Goal: Task Accomplishment & Management: Manage account settings

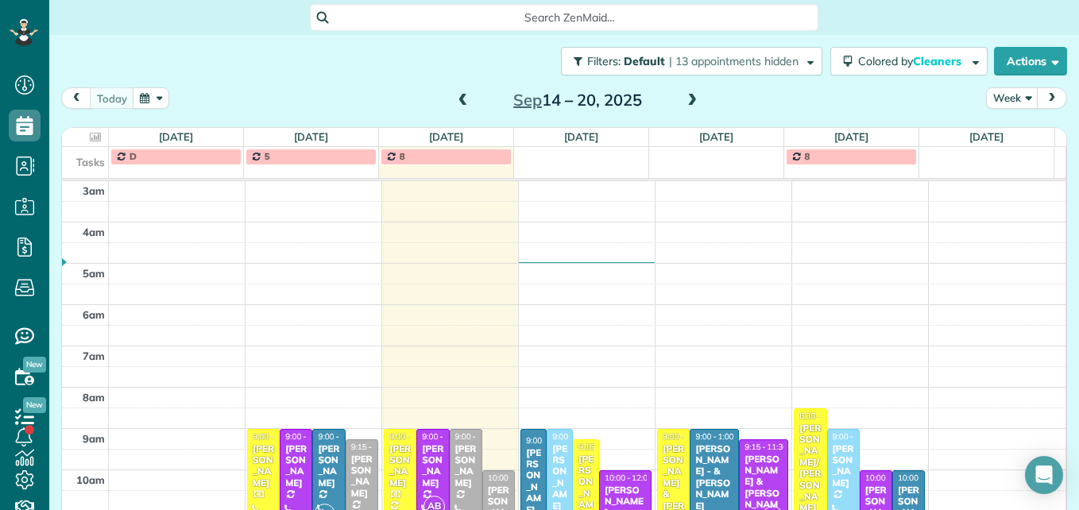
scroll to position [207, 0]
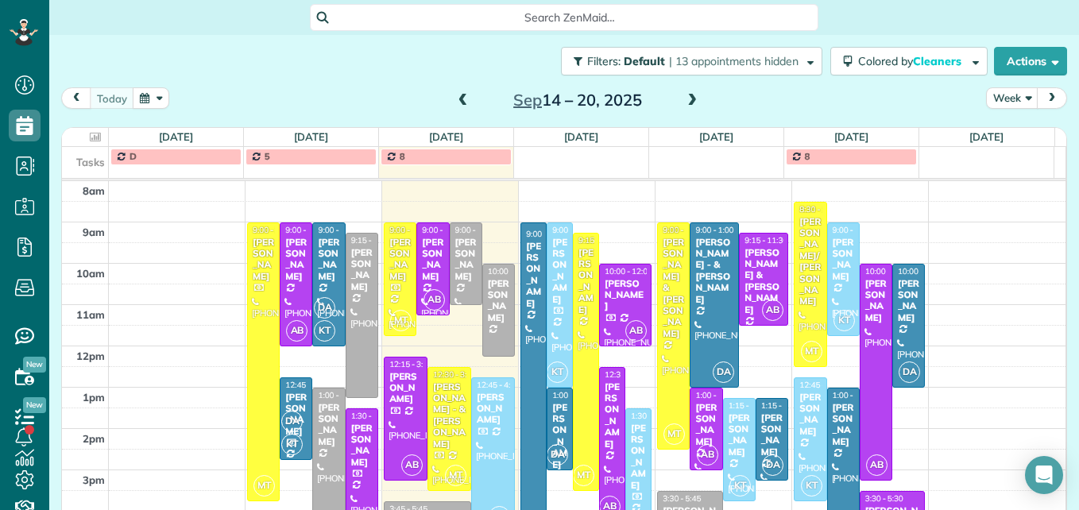
click at [690, 98] on span at bounding box center [691, 101] width 17 height 14
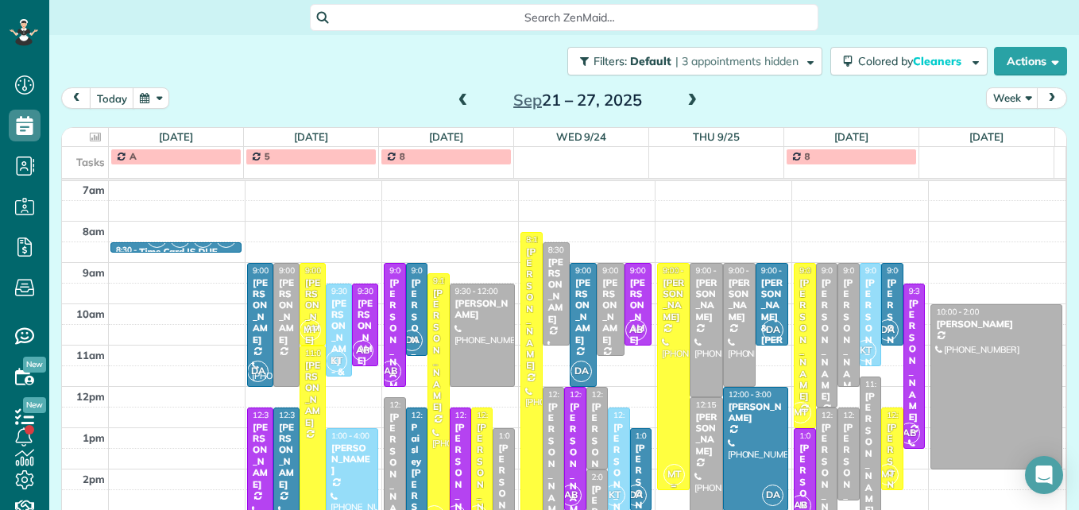
scroll to position [246, 0]
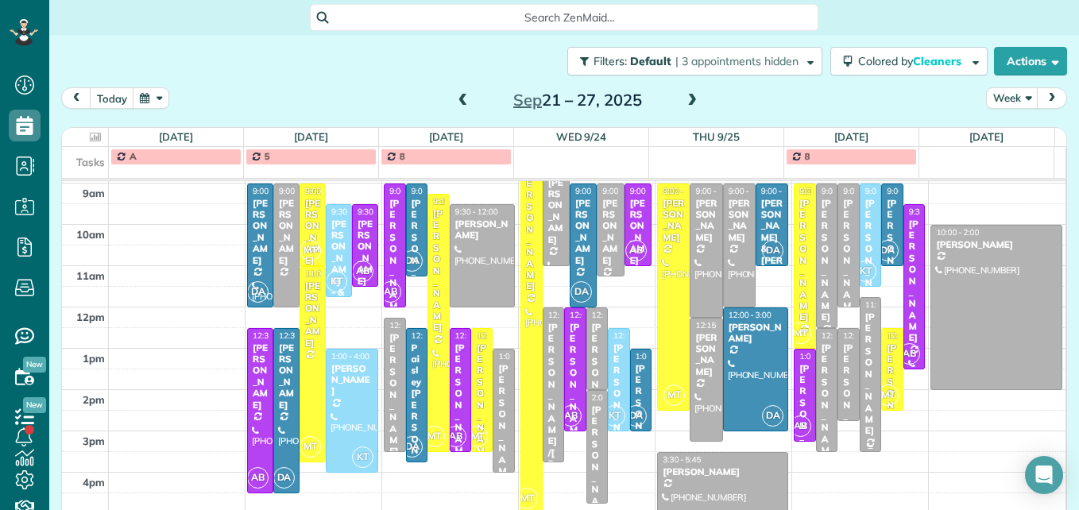
click at [865, 391] on div "[PERSON_NAME]" at bounding box center [871, 374] width 12 height 126
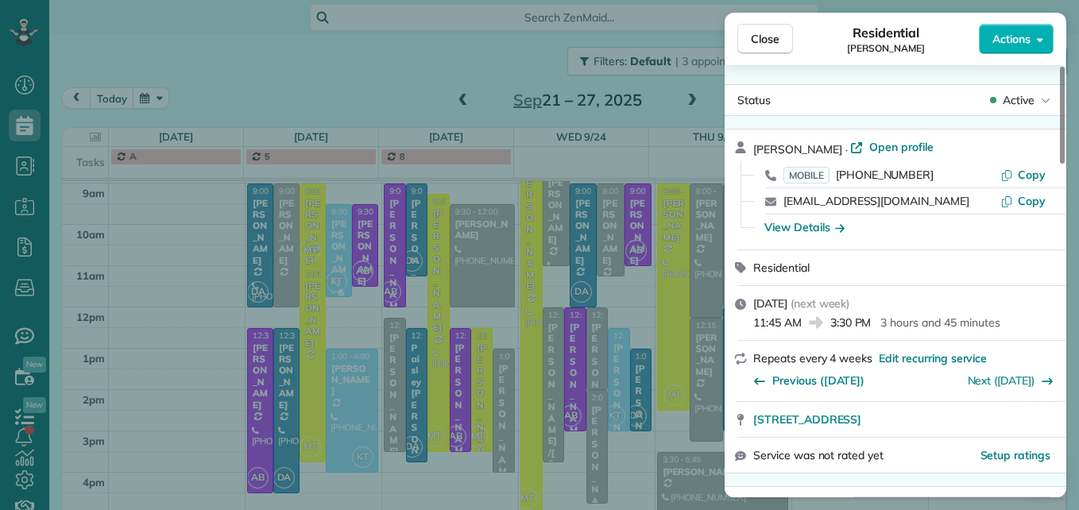
scroll to position [81, 0]
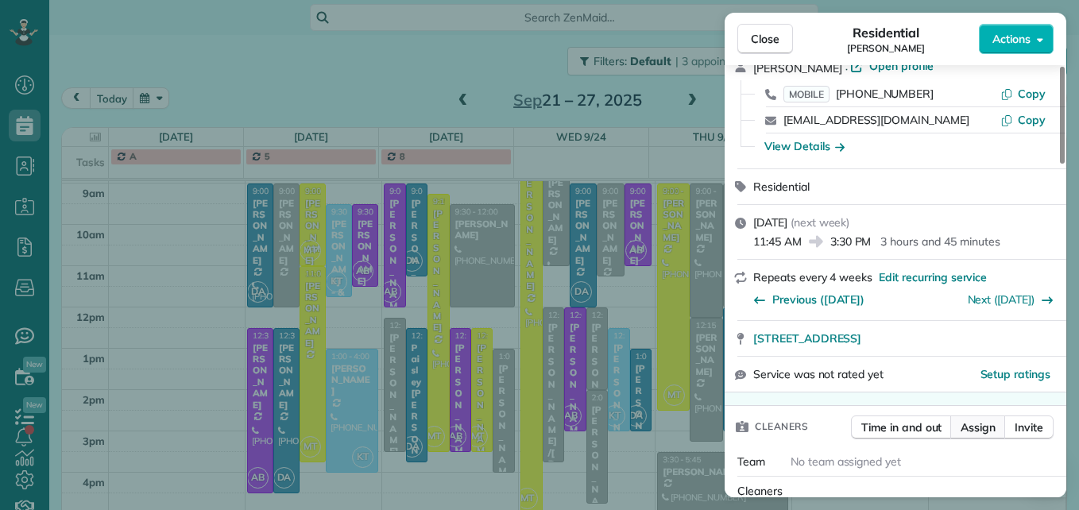
click at [990, 425] on span "Assign" at bounding box center [978, 428] width 35 height 16
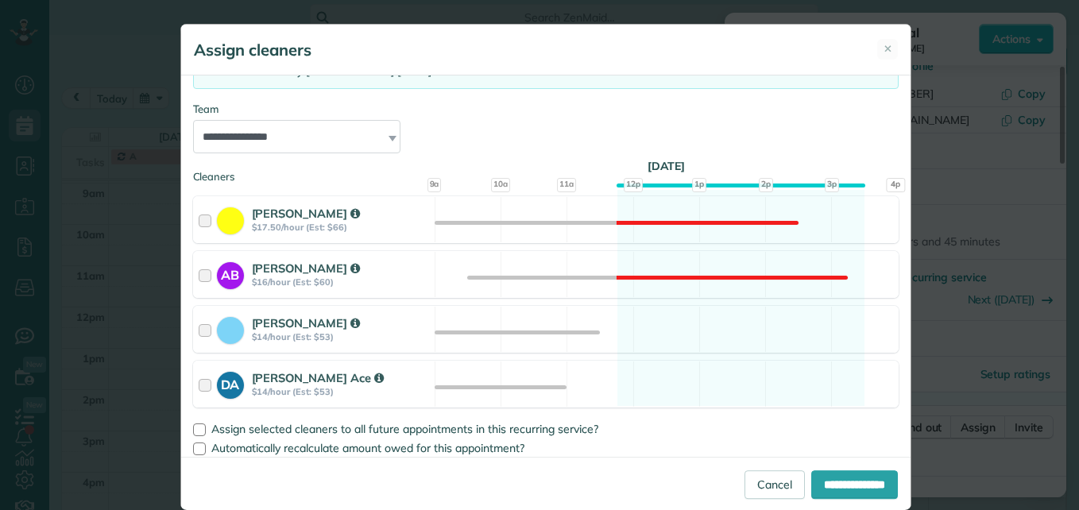
scroll to position [154, 0]
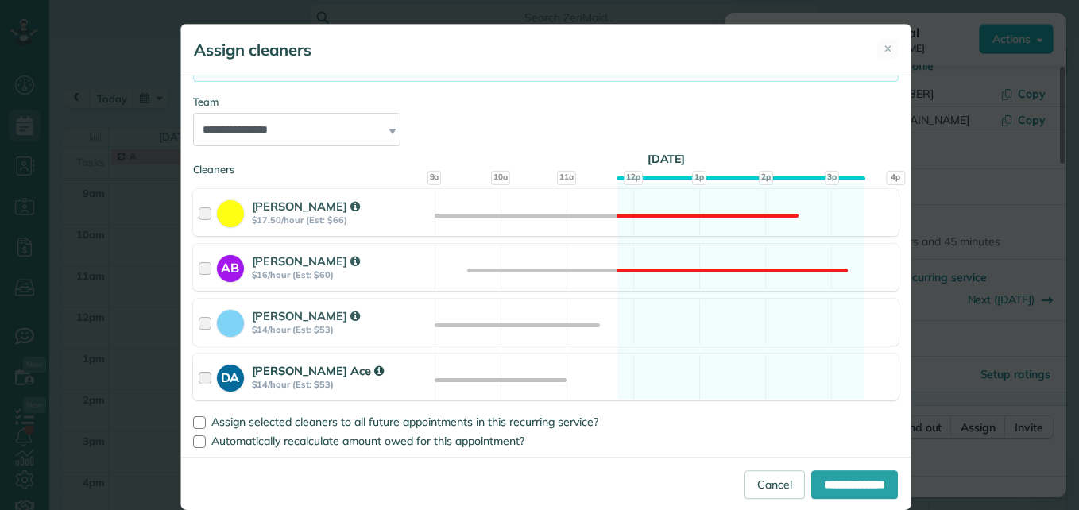
click at [201, 383] on div at bounding box center [208, 376] width 18 height 29
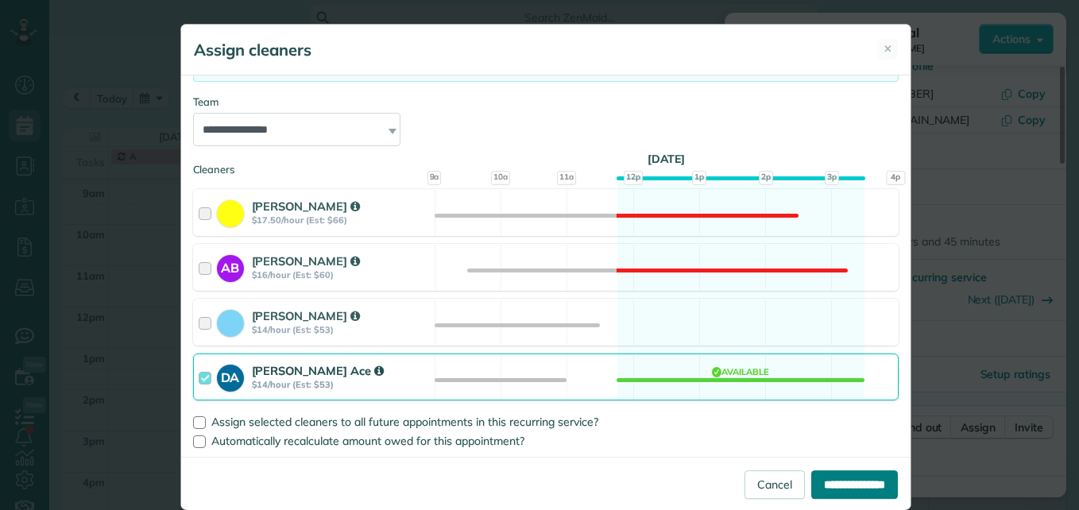
click at [811, 488] on input "**********" at bounding box center [854, 484] width 87 height 29
type input "**********"
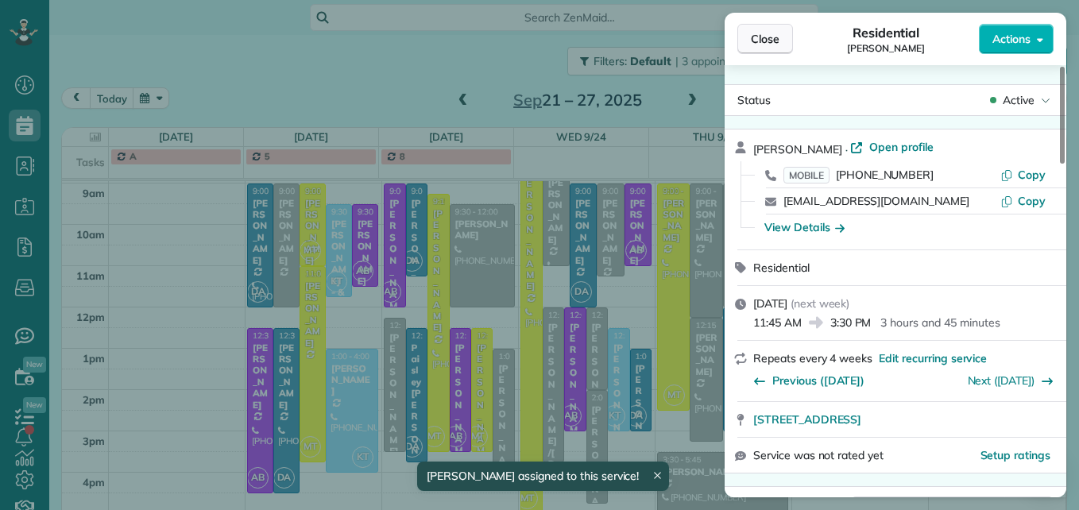
click at [768, 33] on span "Close" at bounding box center [765, 39] width 29 height 16
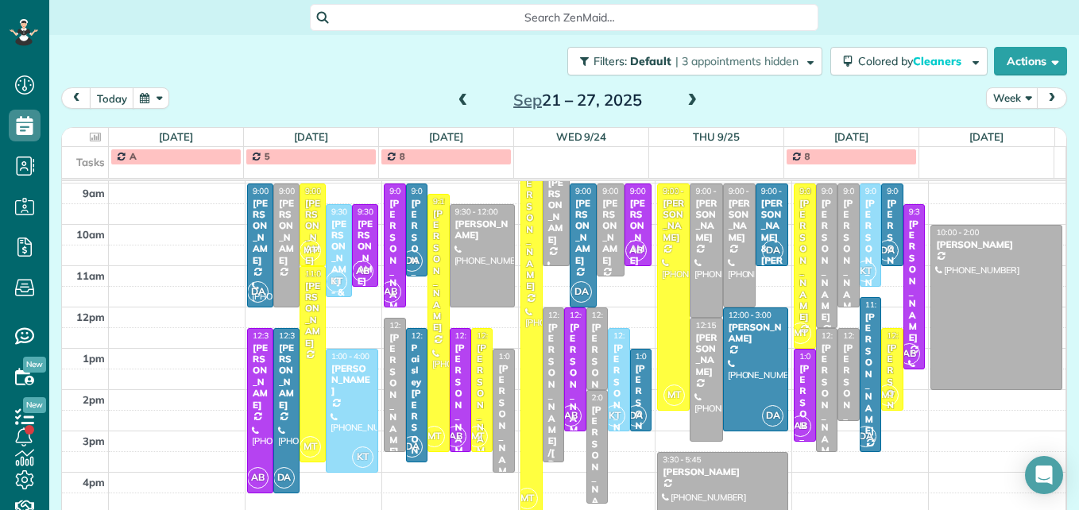
click at [463, 99] on span at bounding box center [463, 101] width 17 height 14
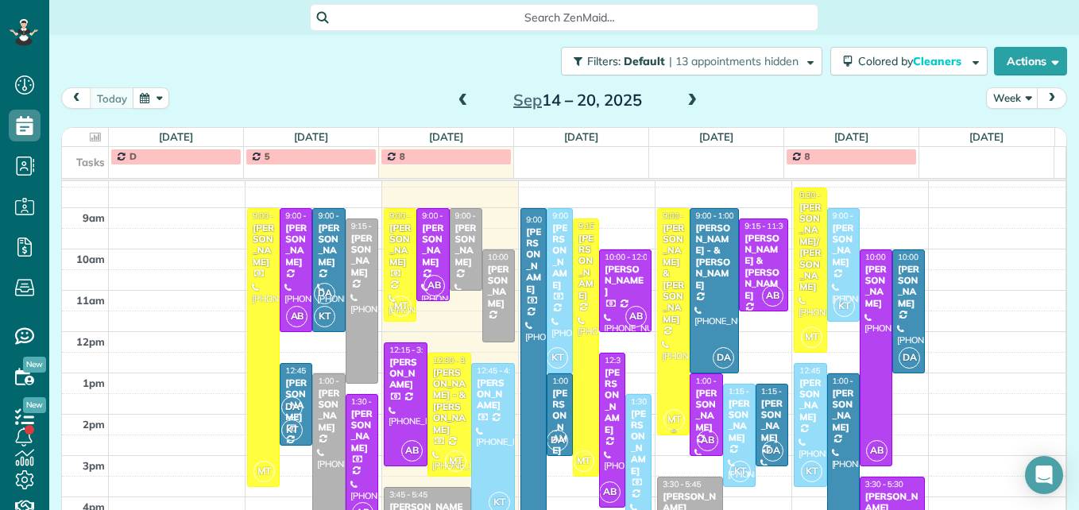
scroll to position [246, 0]
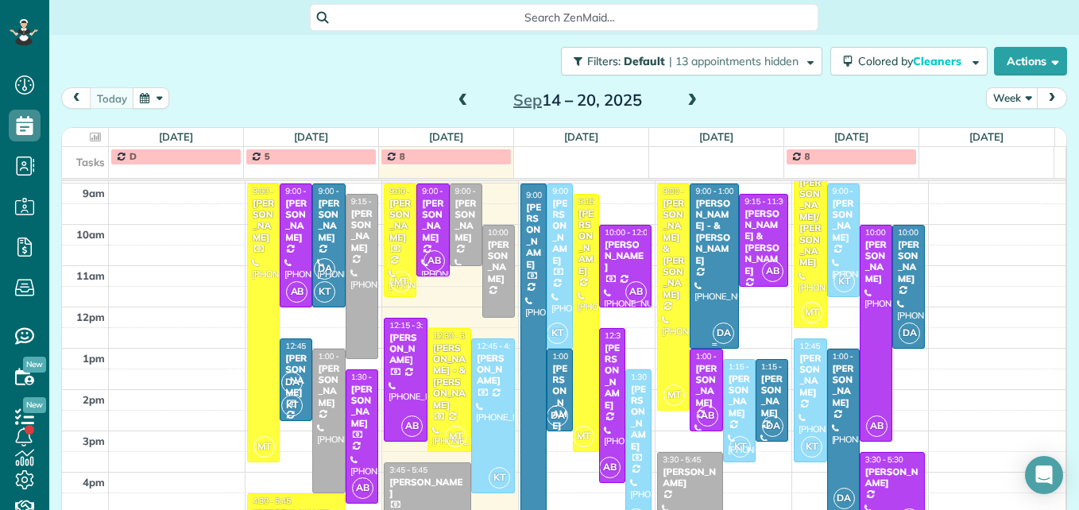
click at [700, 303] on div at bounding box center [714, 266] width 48 height 164
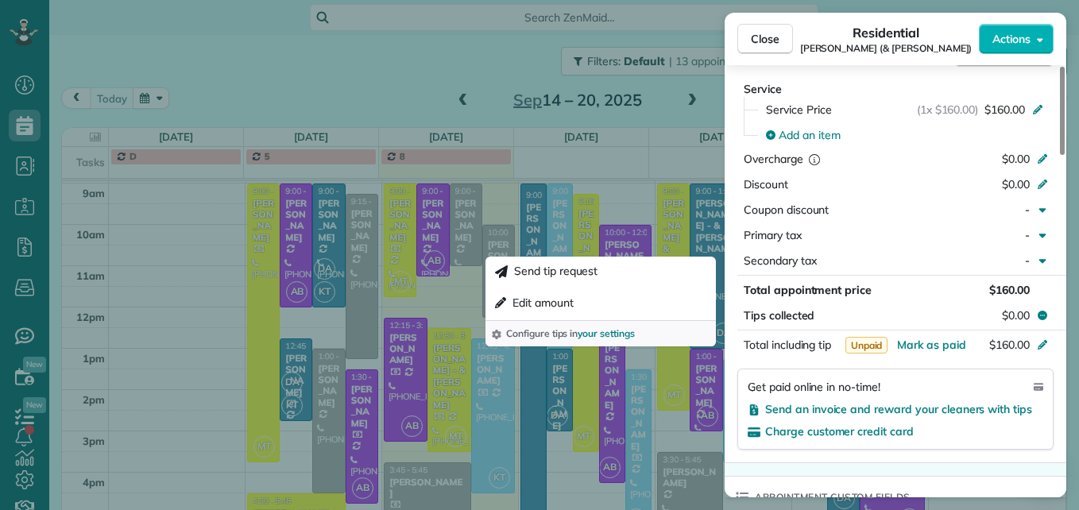
scroll to position [881, 0]
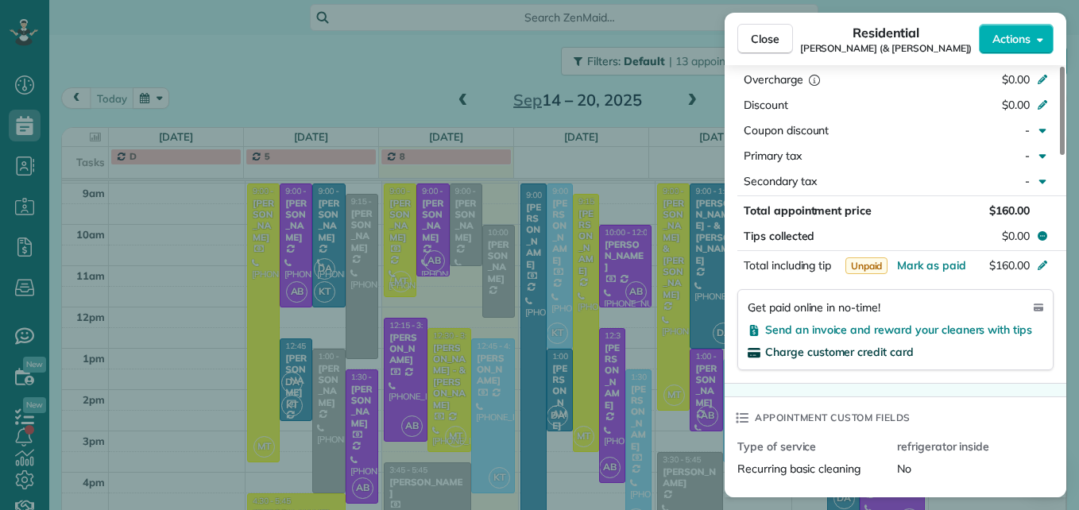
click at [836, 345] on span "Charge customer credit card" at bounding box center [839, 352] width 149 height 14
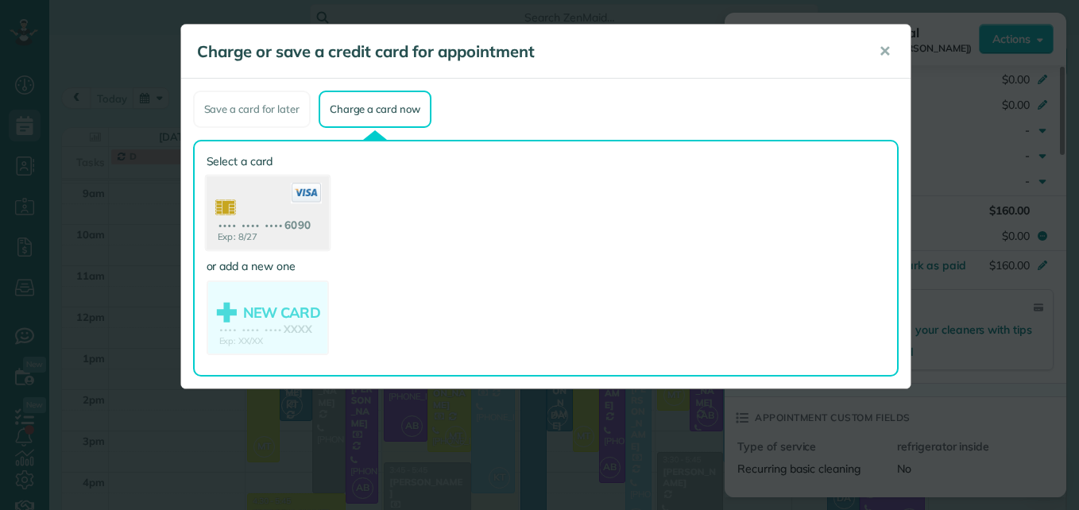
click at [291, 244] on use at bounding box center [267, 214] width 122 height 77
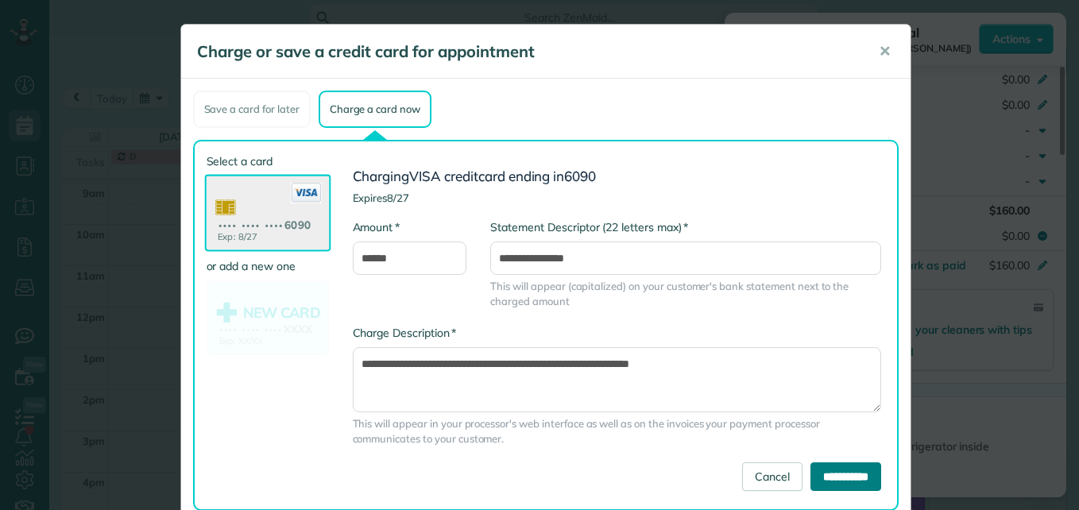
click at [820, 467] on input "**********" at bounding box center [845, 476] width 71 height 29
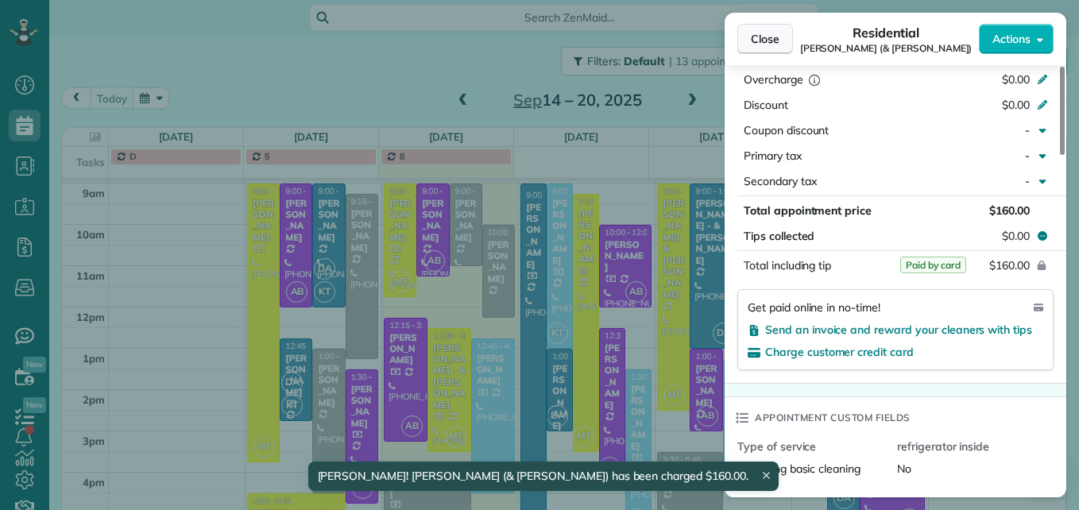
click at [756, 41] on span "Close" at bounding box center [765, 39] width 29 height 16
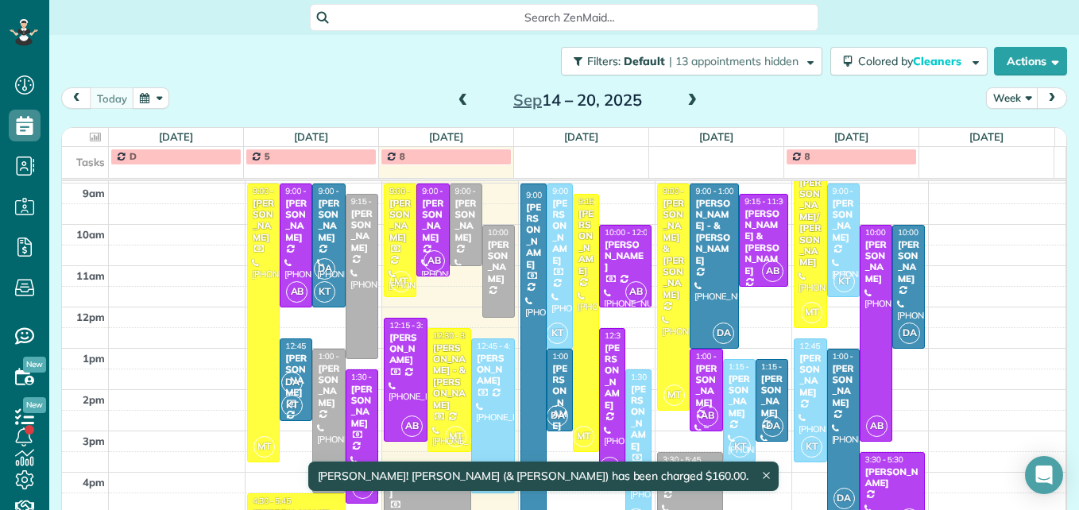
click at [694, 388] on div "Melissa Hoeffel" at bounding box center [705, 386] width 23 height 46
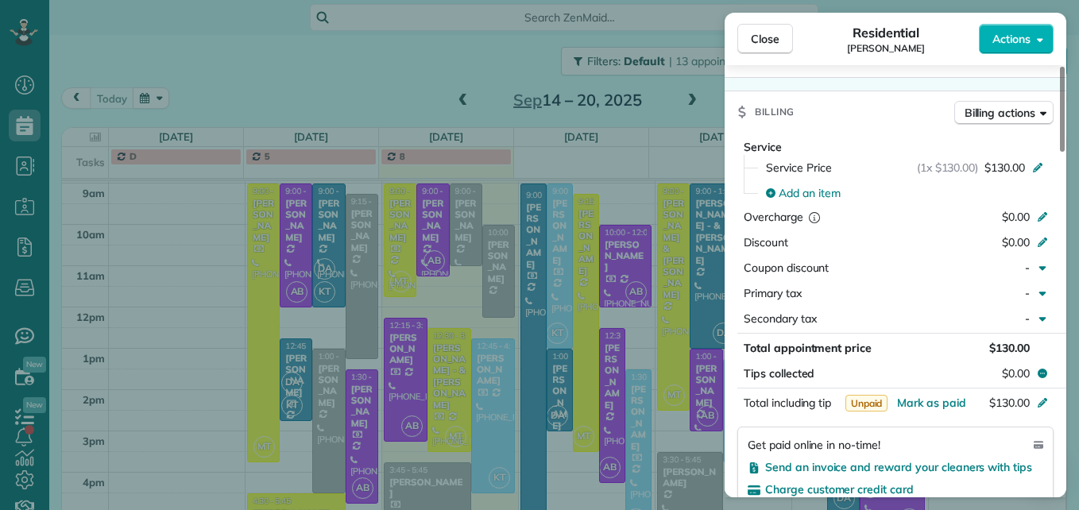
scroll to position [797, 0]
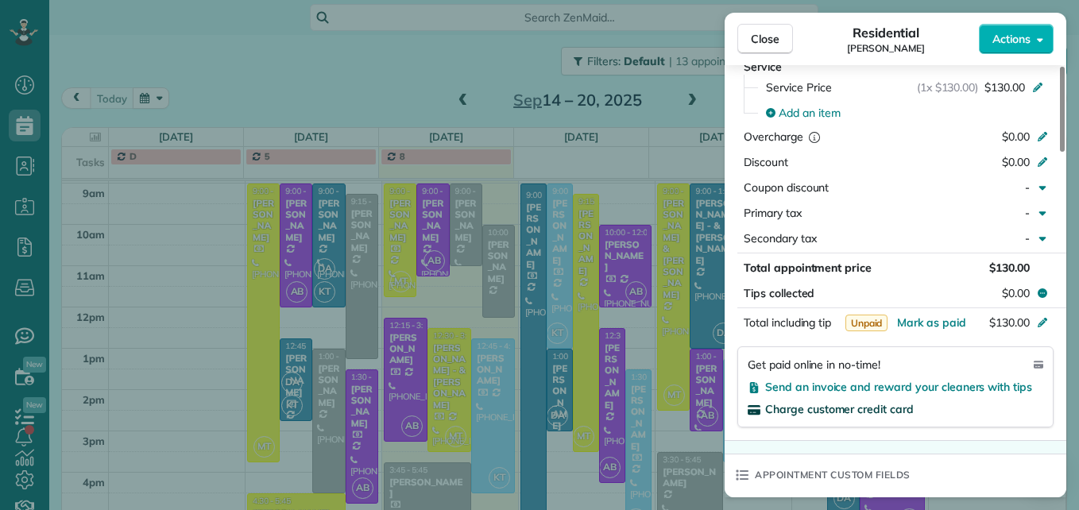
click at [851, 402] on span "Charge customer credit card" at bounding box center [839, 409] width 149 height 14
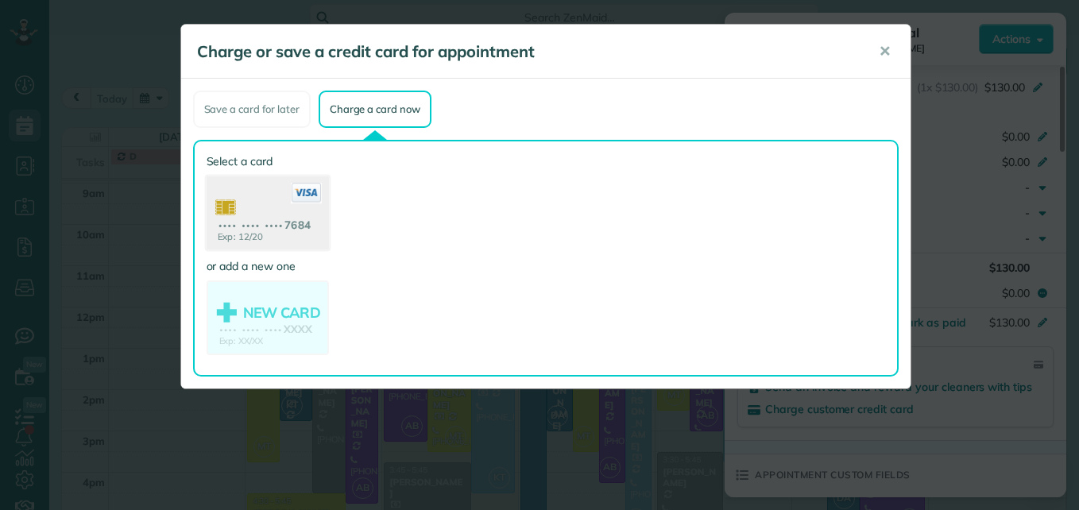
click at [282, 236] on use at bounding box center [267, 214] width 122 height 77
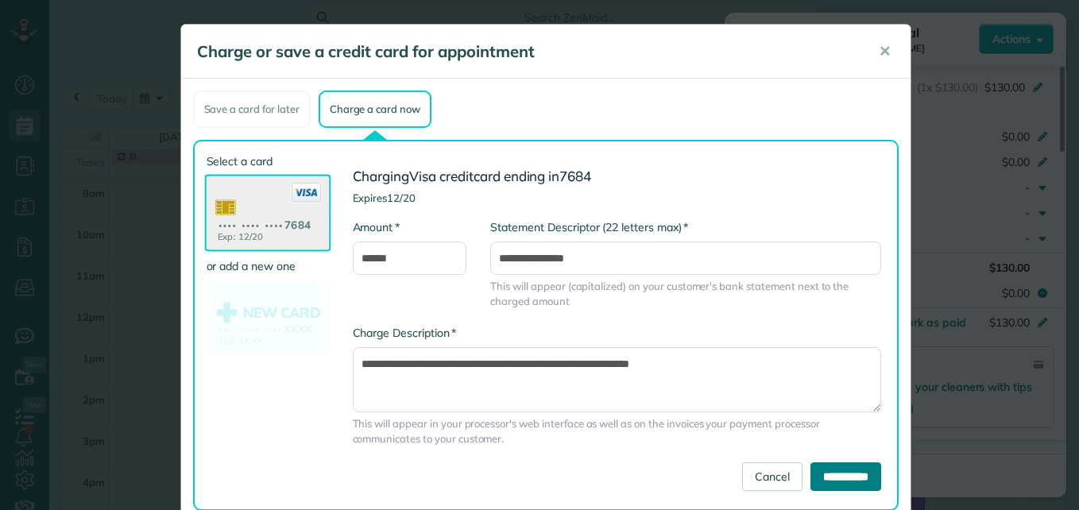
click at [816, 473] on input "**********" at bounding box center [845, 476] width 71 height 29
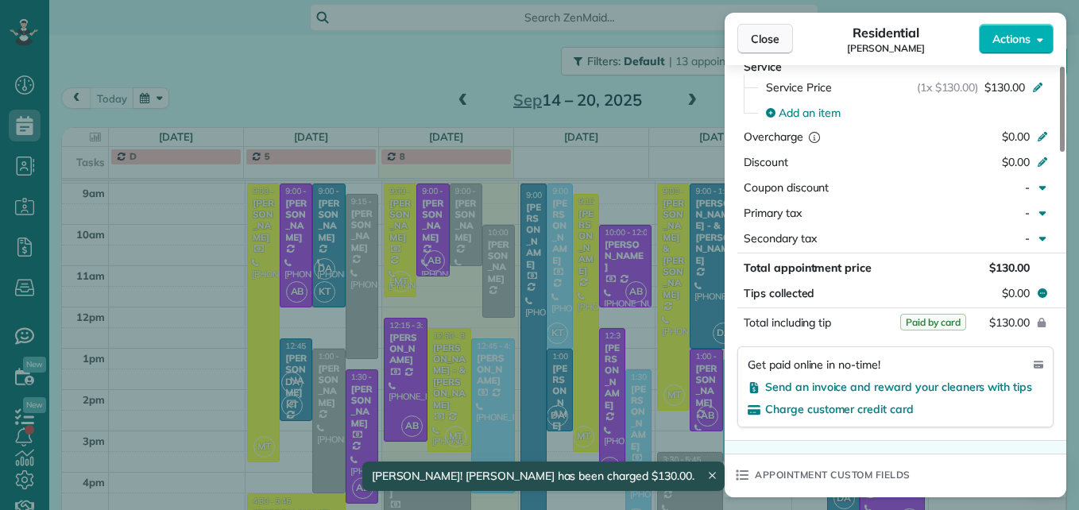
click at [755, 42] on span "Close" at bounding box center [765, 39] width 29 height 16
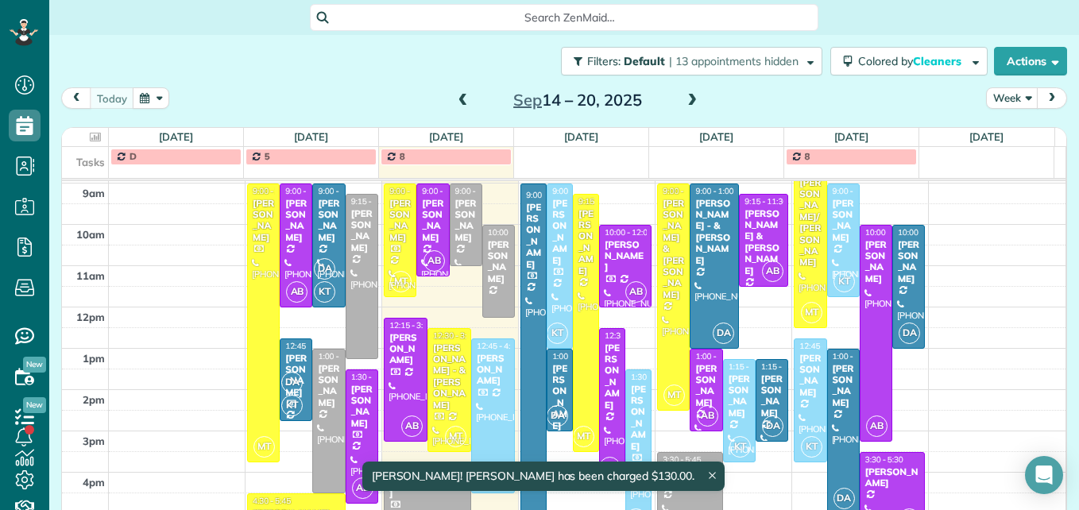
scroll to position [286, 0]
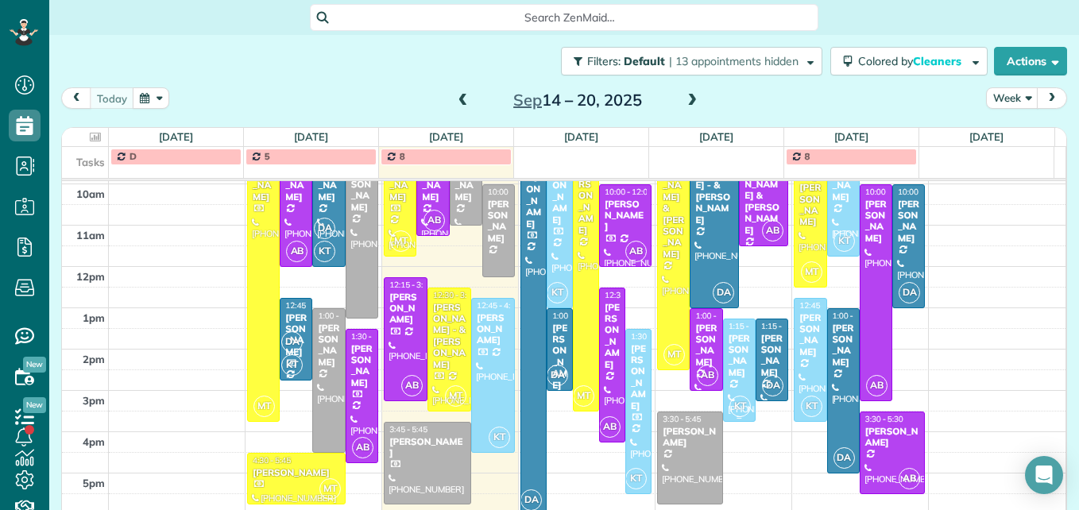
click at [729, 367] on div at bounding box center [739, 370] width 31 height 102
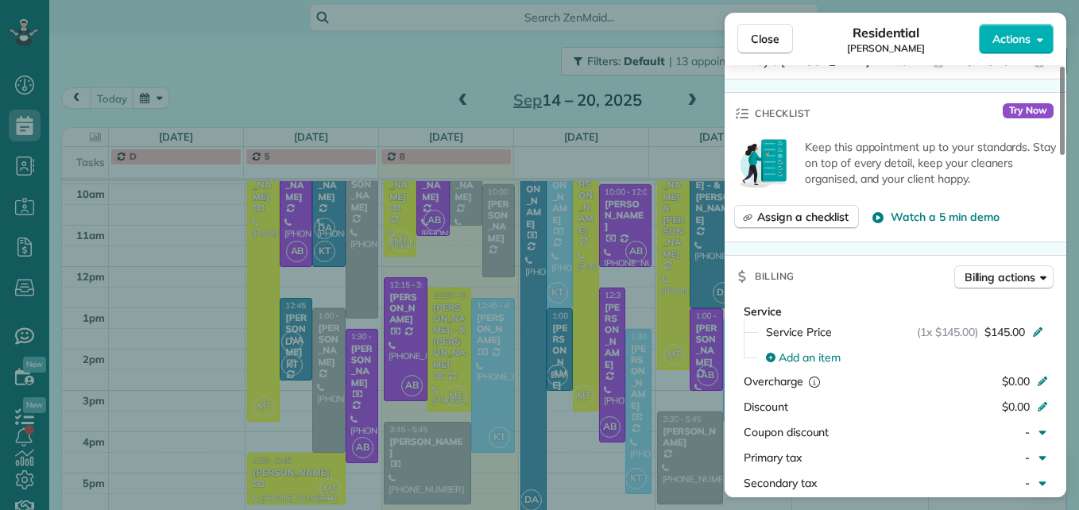
scroll to position [804, 0]
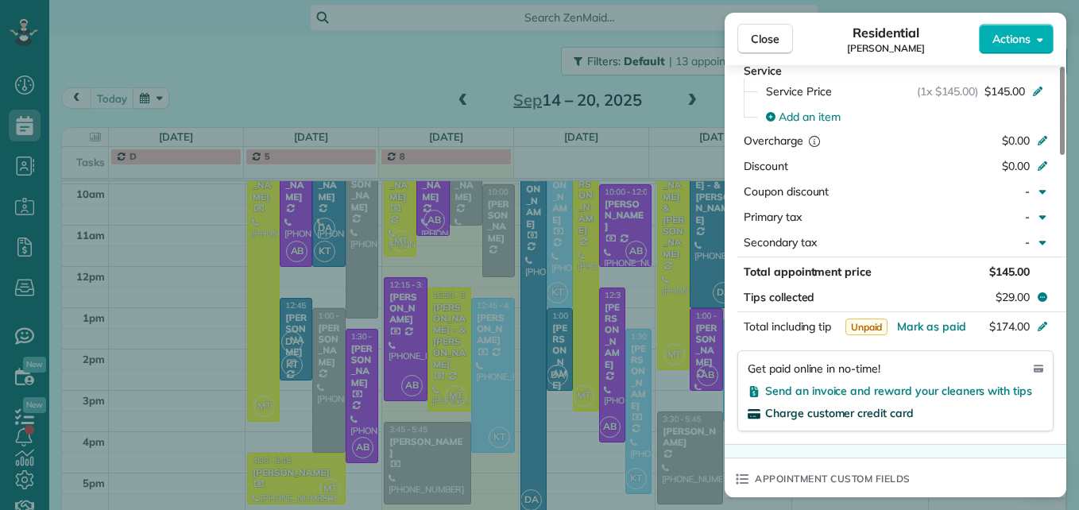
click at [861, 413] on span "Charge customer credit card" at bounding box center [839, 413] width 149 height 14
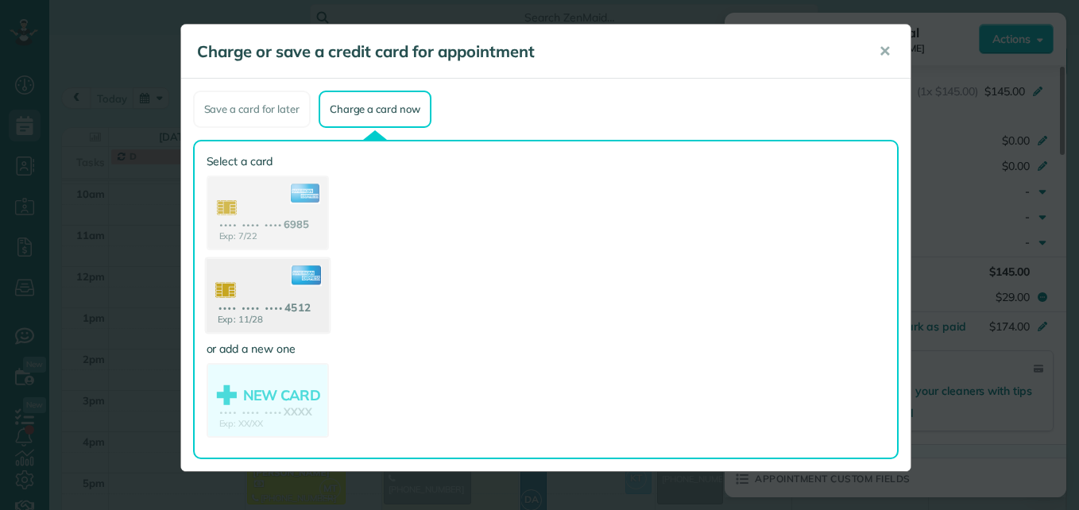
click at [237, 304] on use at bounding box center [267, 297] width 122 height 77
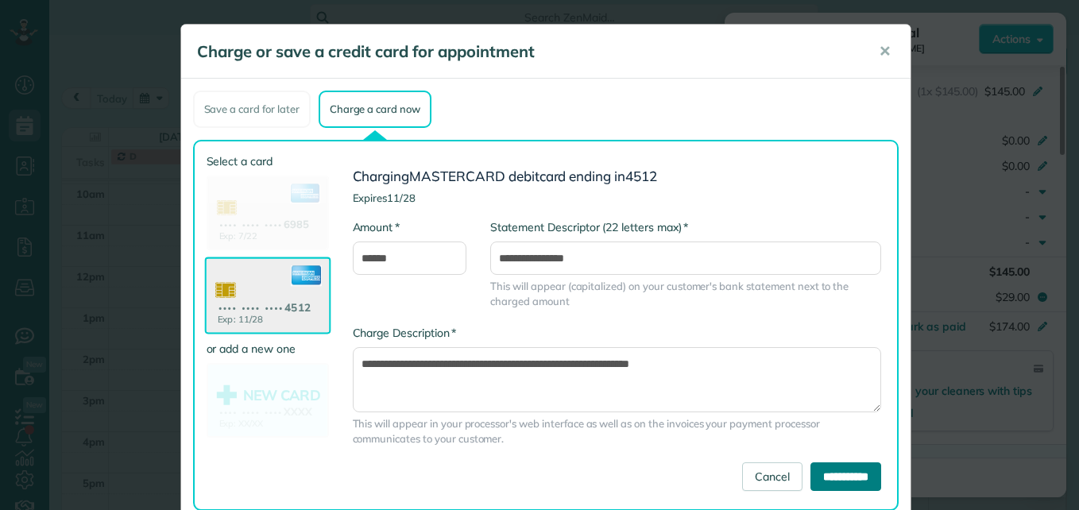
click at [810, 473] on input "**********" at bounding box center [845, 476] width 71 height 29
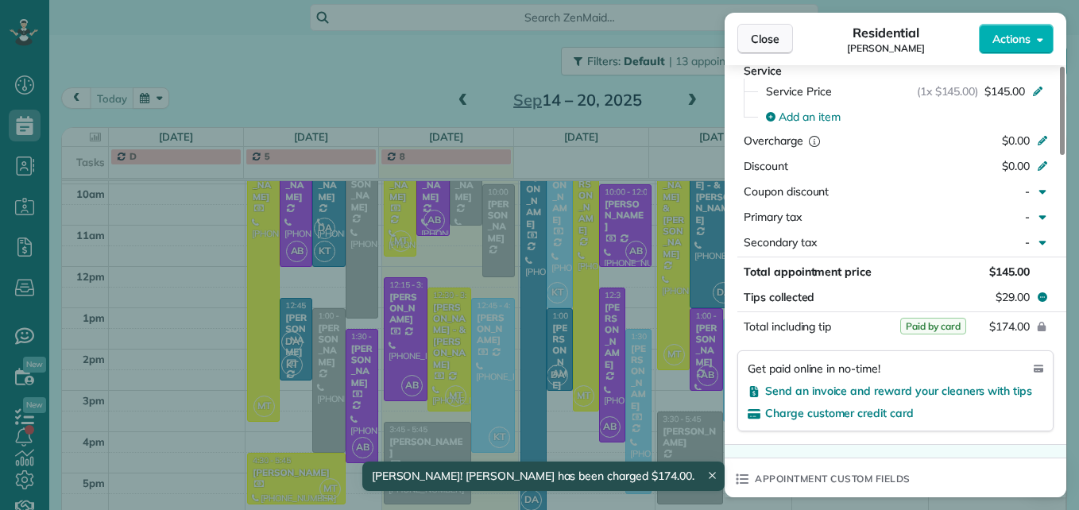
click at [777, 37] on span "Close" at bounding box center [765, 39] width 29 height 16
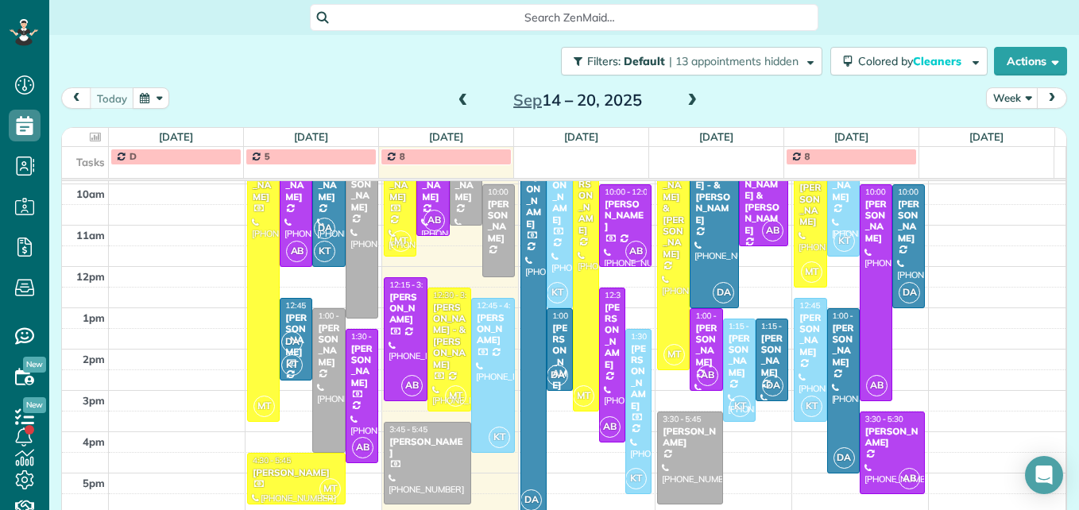
click at [683, 108] on span at bounding box center [691, 101] width 17 height 24
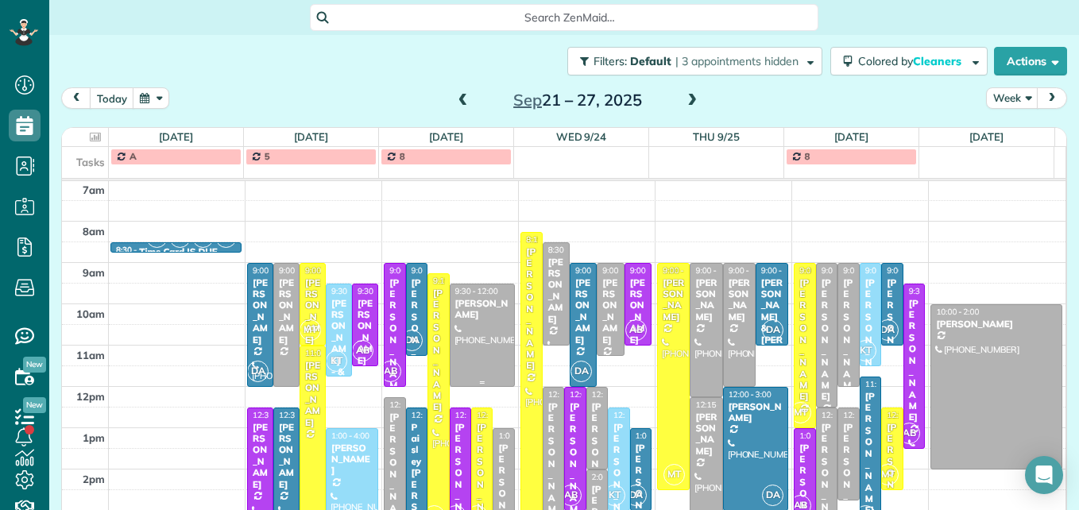
scroll to position [246, 0]
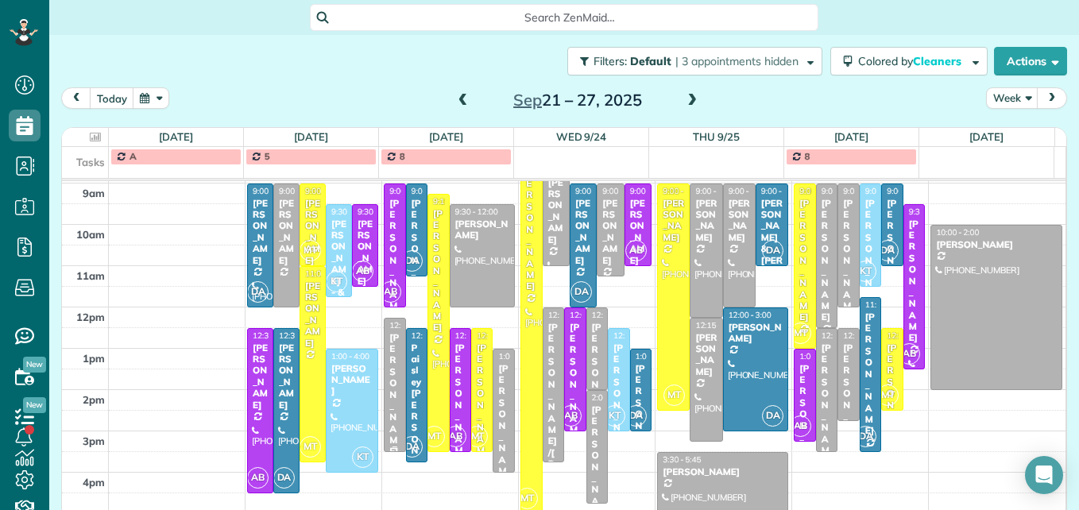
click at [389, 408] on div "[PERSON_NAME]" at bounding box center [395, 395] width 12 height 126
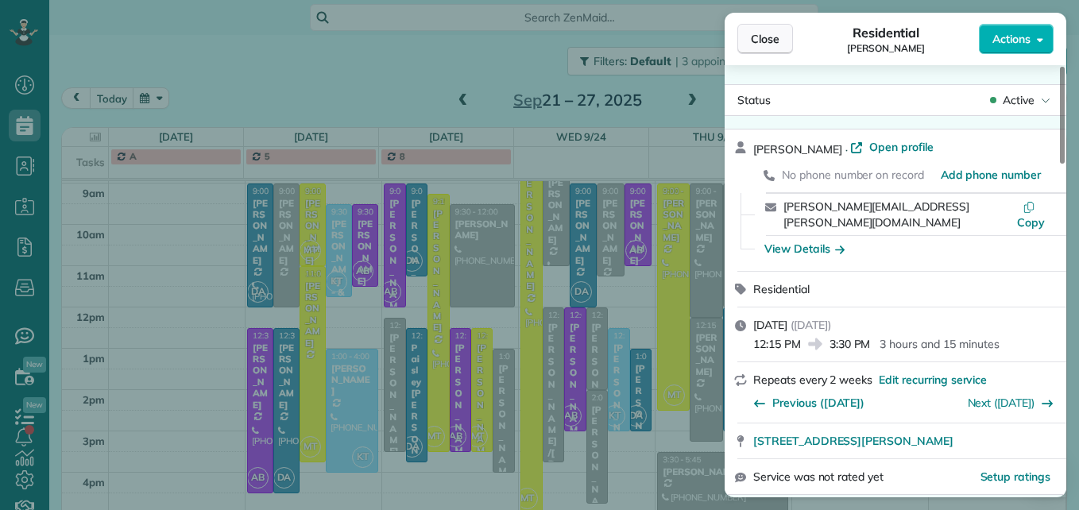
click at [768, 44] on span "Close" at bounding box center [765, 39] width 29 height 16
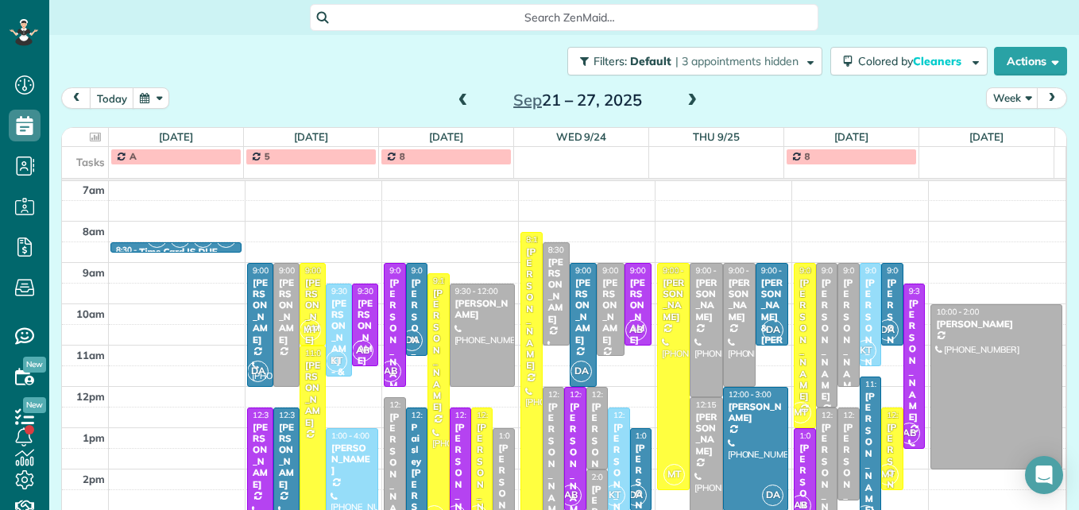
scroll to position [246, 0]
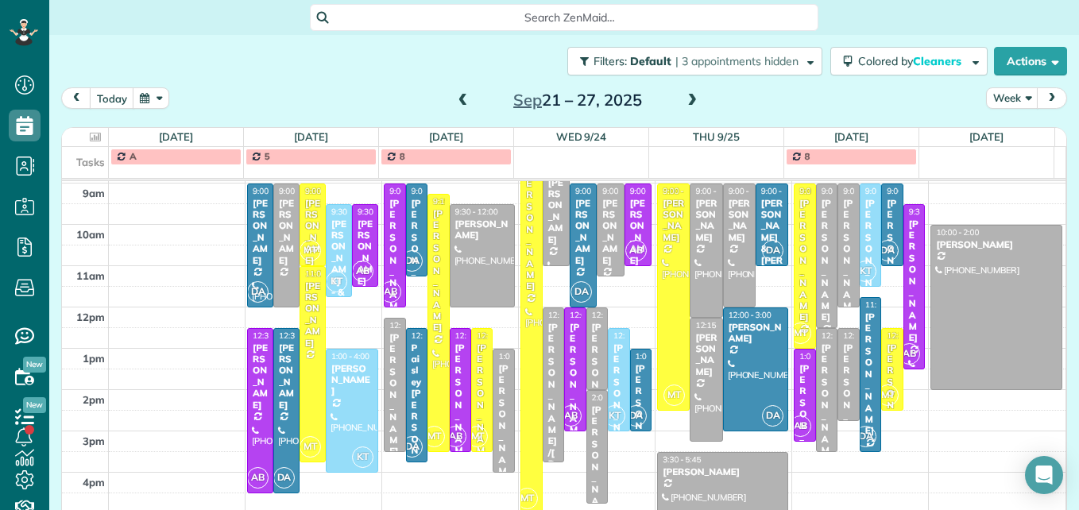
click at [684, 100] on span at bounding box center [691, 101] width 17 height 14
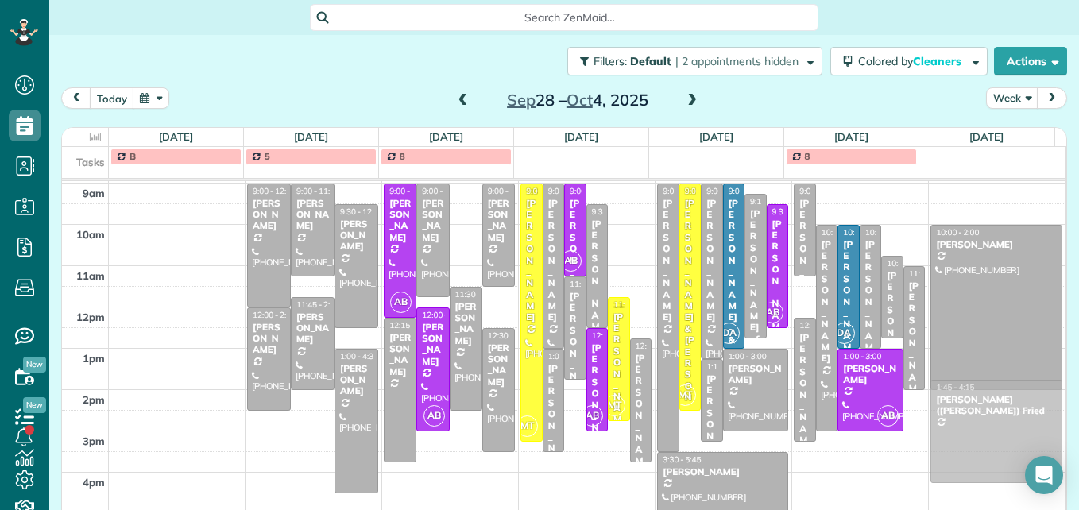
drag, startPoint x: 458, startPoint y: 245, endPoint x: 919, endPoint y: 456, distance: 507.7
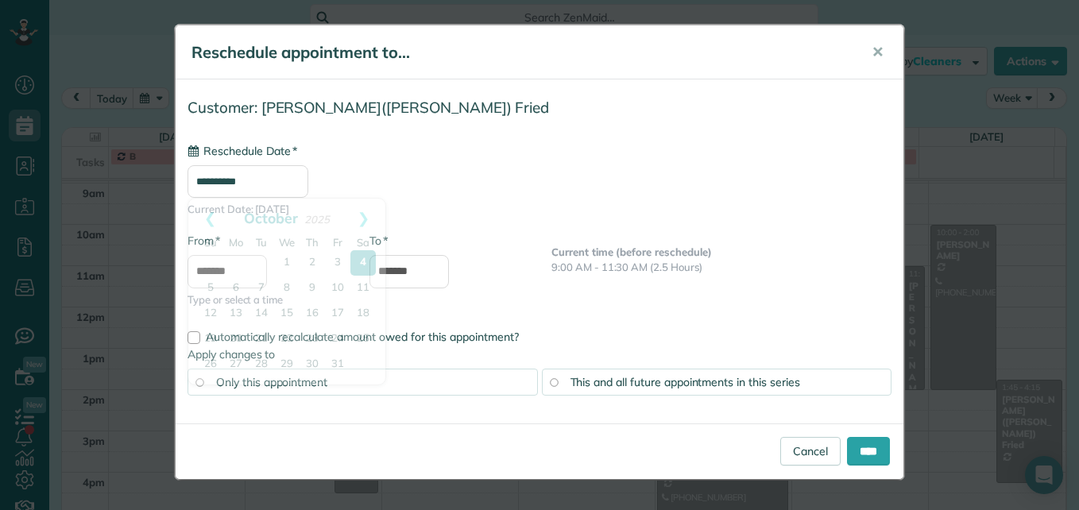
click at [239, 184] on input "**********" at bounding box center [248, 181] width 121 height 33
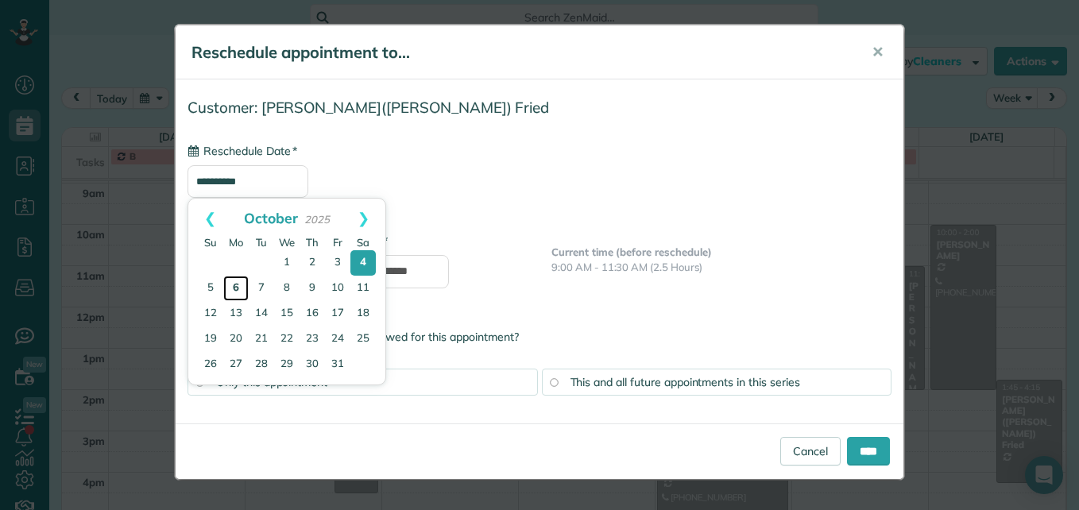
click at [233, 292] on link "6" at bounding box center [235, 288] width 25 height 25
type input "**********"
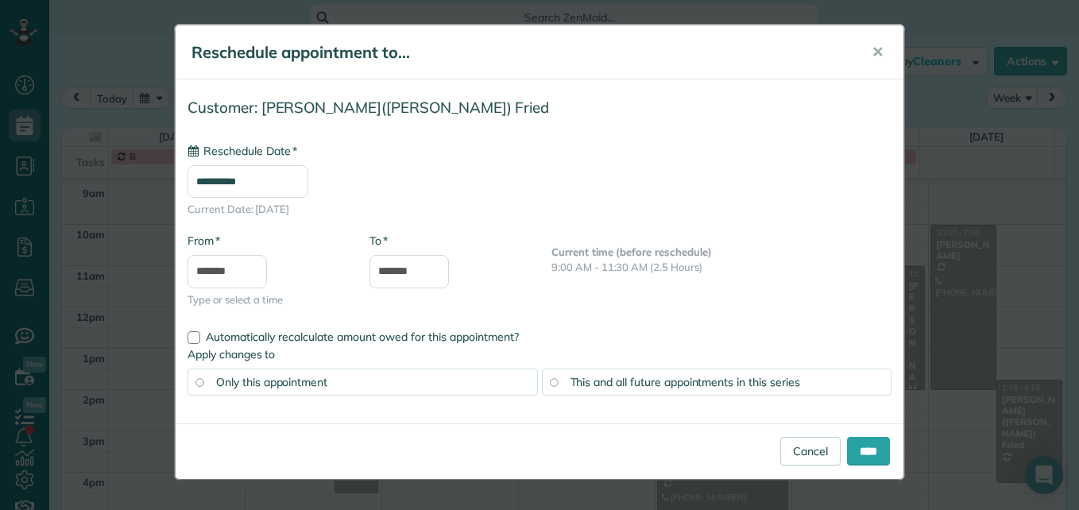
click at [670, 388] on span "This and all future appointments in this series" at bounding box center [686, 382] width 230 height 14
click at [868, 442] on input "****" at bounding box center [868, 451] width 43 height 29
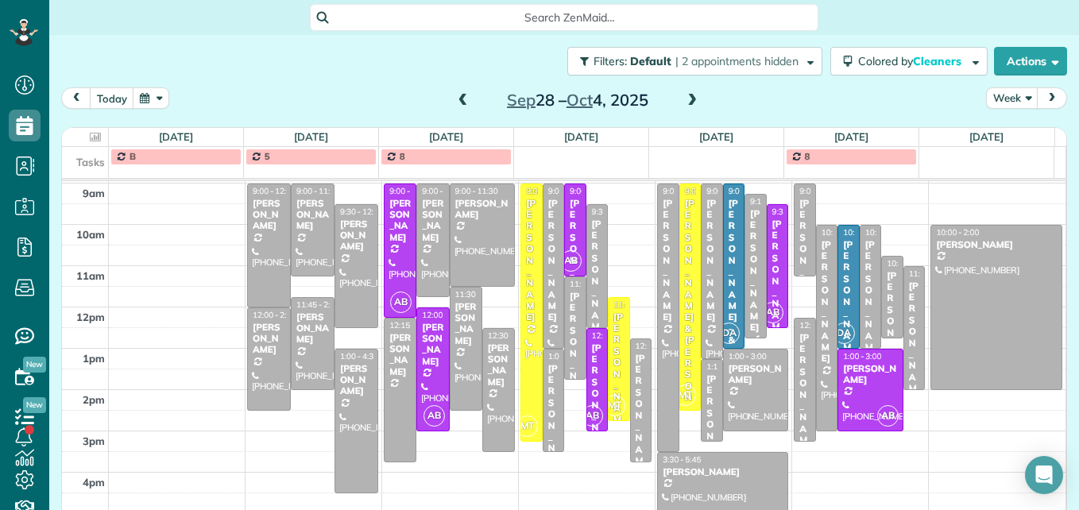
click at [455, 105] on span at bounding box center [463, 101] width 17 height 14
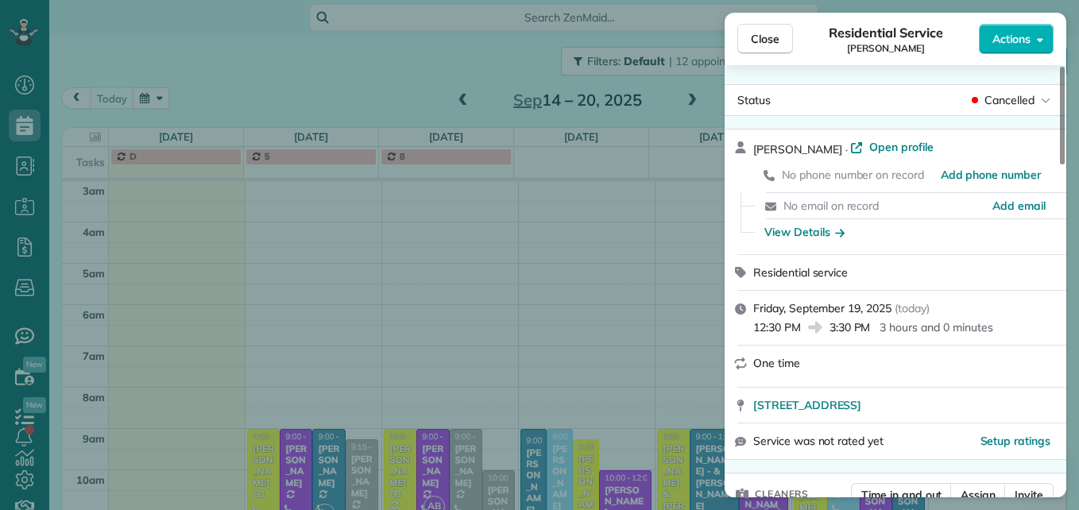
scroll to position [166, 0]
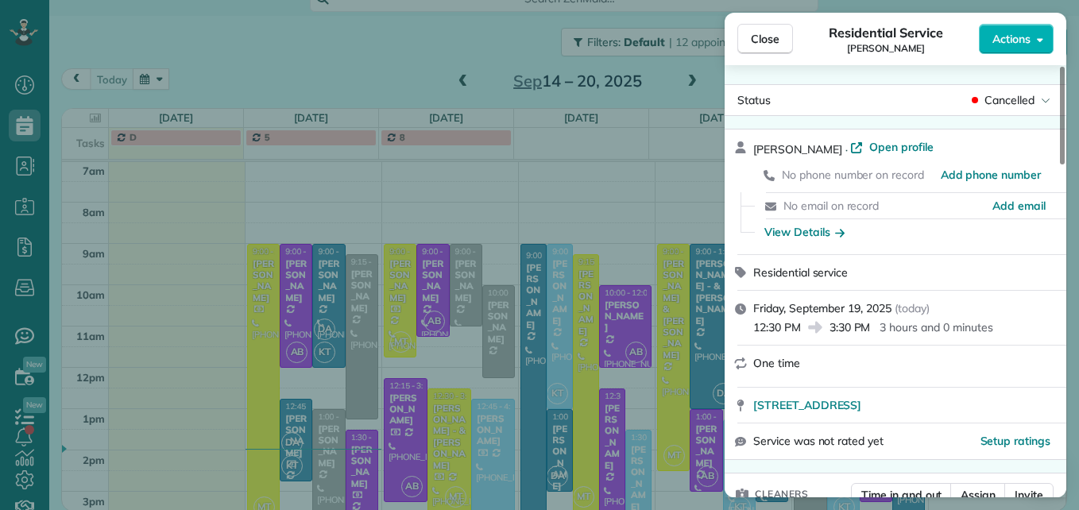
click at [781, 47] on button "Close" at bounding box center [765, 39] width 56 height 30
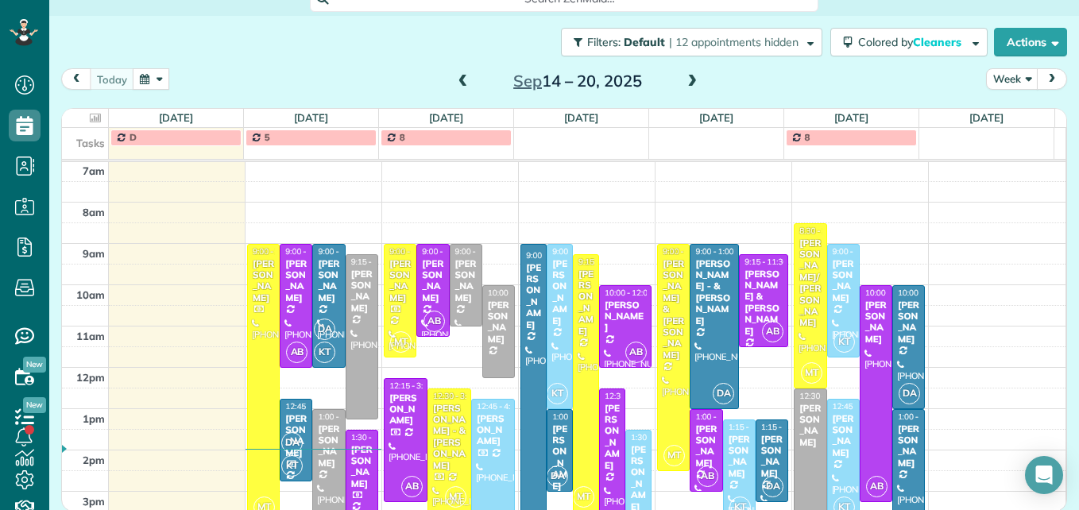
scroll to position [246, 0]
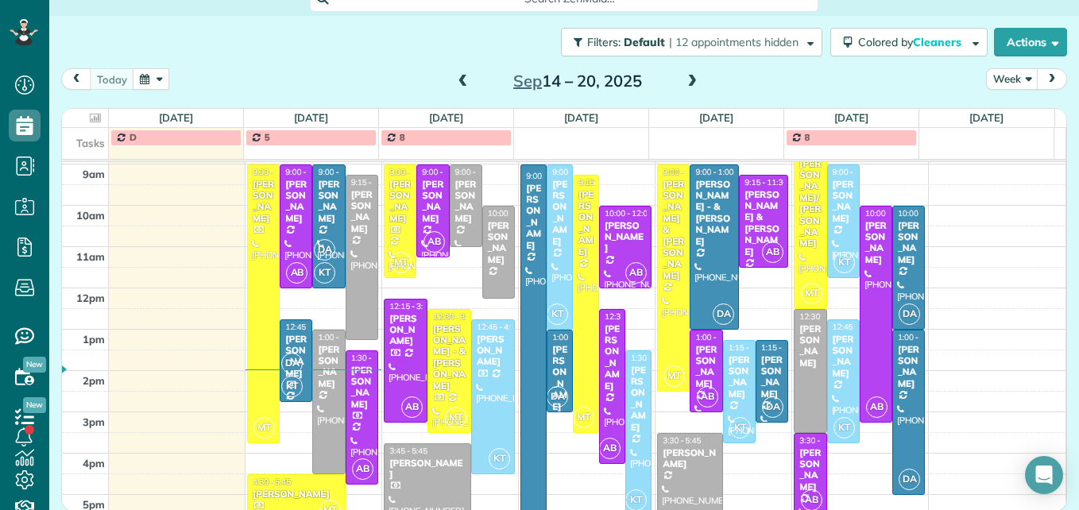
click at [687, 84] on span at bounding box center [691, 82] width 17 height 14
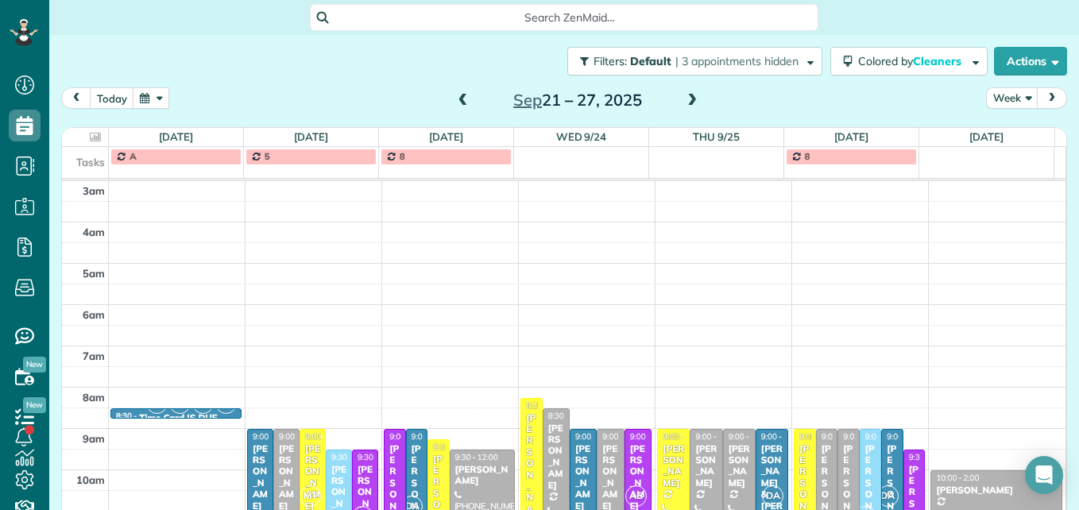
scroll to position [246, 0]
